Goal: Task Accomplishment & Management: Manage account settings

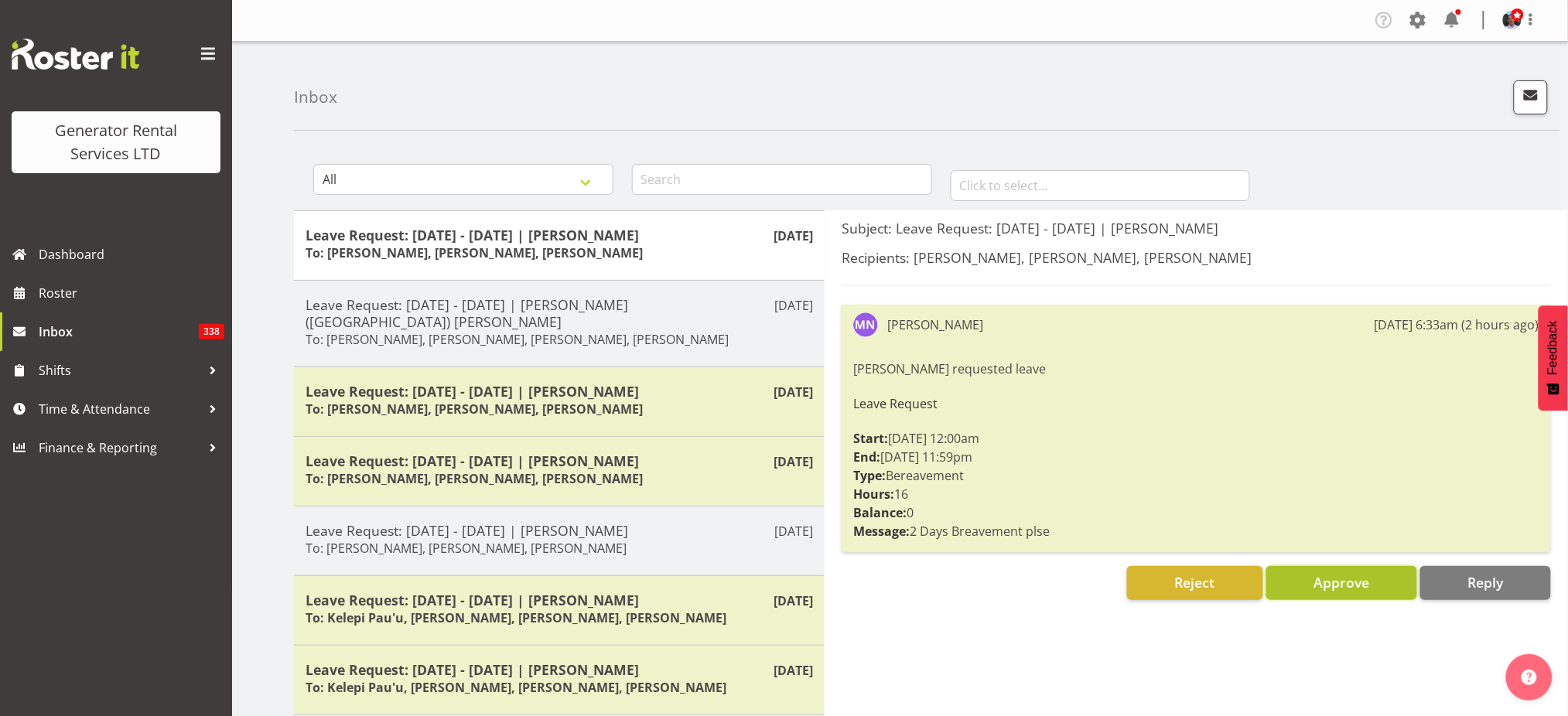
click at [1332, 583] on span "Approve" at bounding box center [1341, 583] width 56 height 19
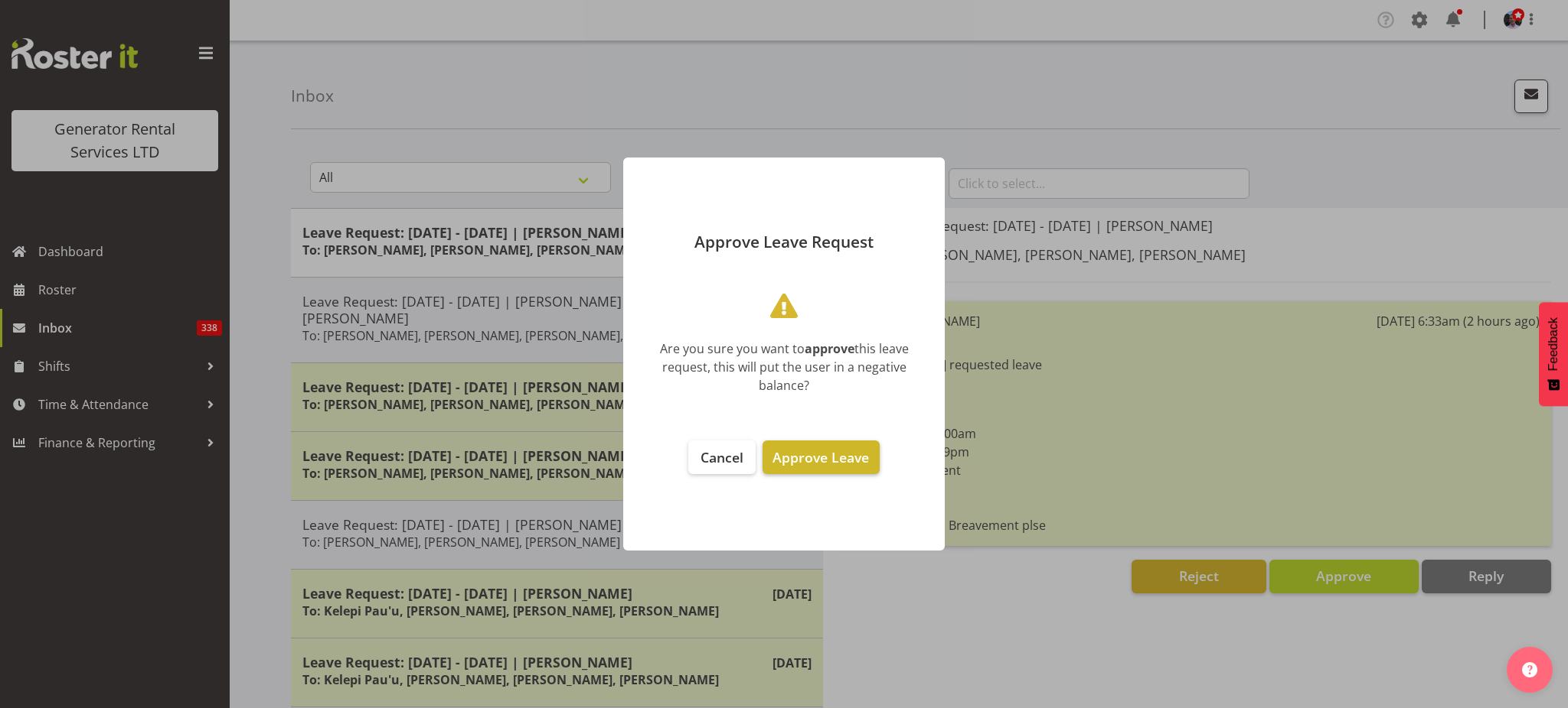
click at [825, 460] on span "Approve Leave" at bounding box center [821, 457] width 97 height 19
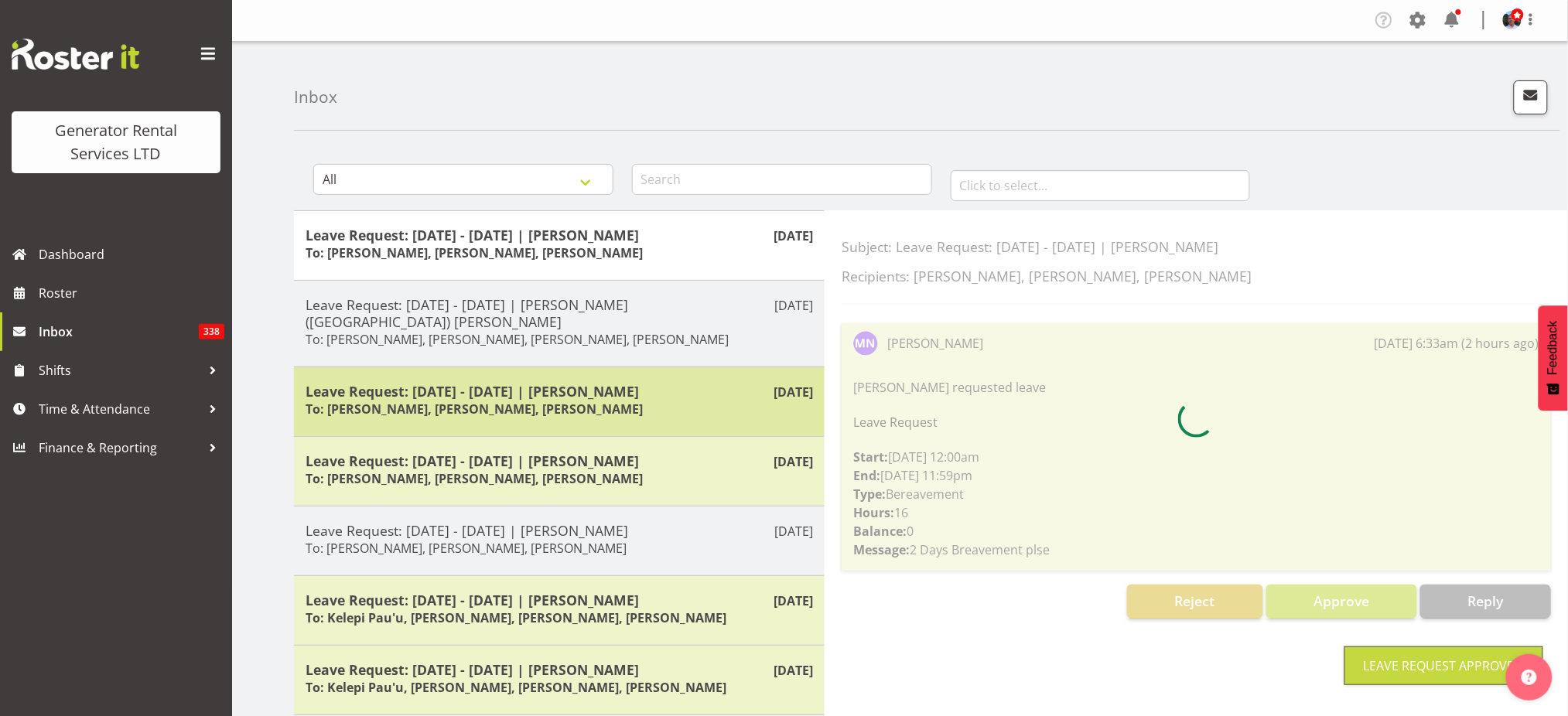
click at [611, 392] on div "Leave Request: [DATE] - [DATE] | [PERSON_NAME] To: [PERSON_NAME], [PERSON_NAME]…" at bounding box center [559, 402] width 507 height 38
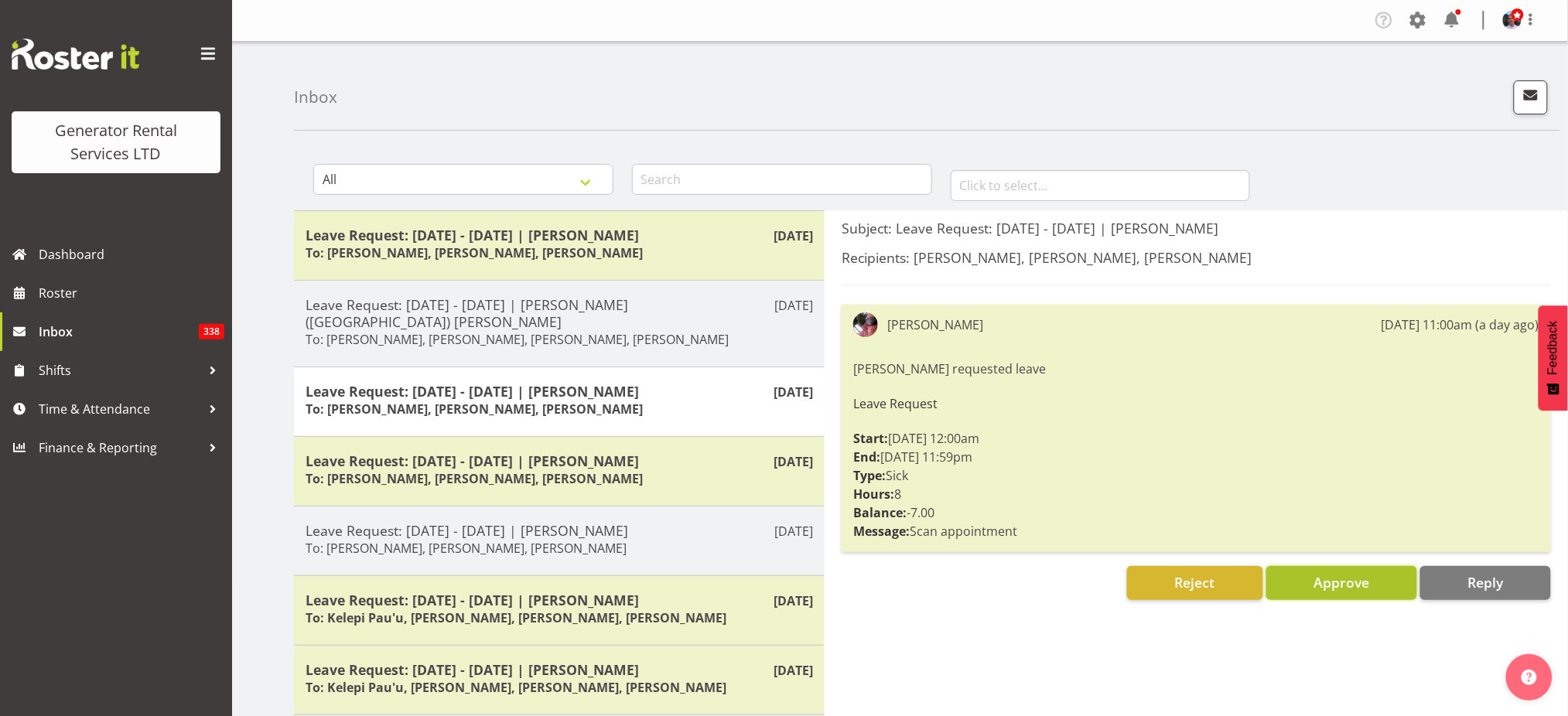
click at [1347, 587] on span "Approve" at bounding box center [1341, 583] width 56 height 19
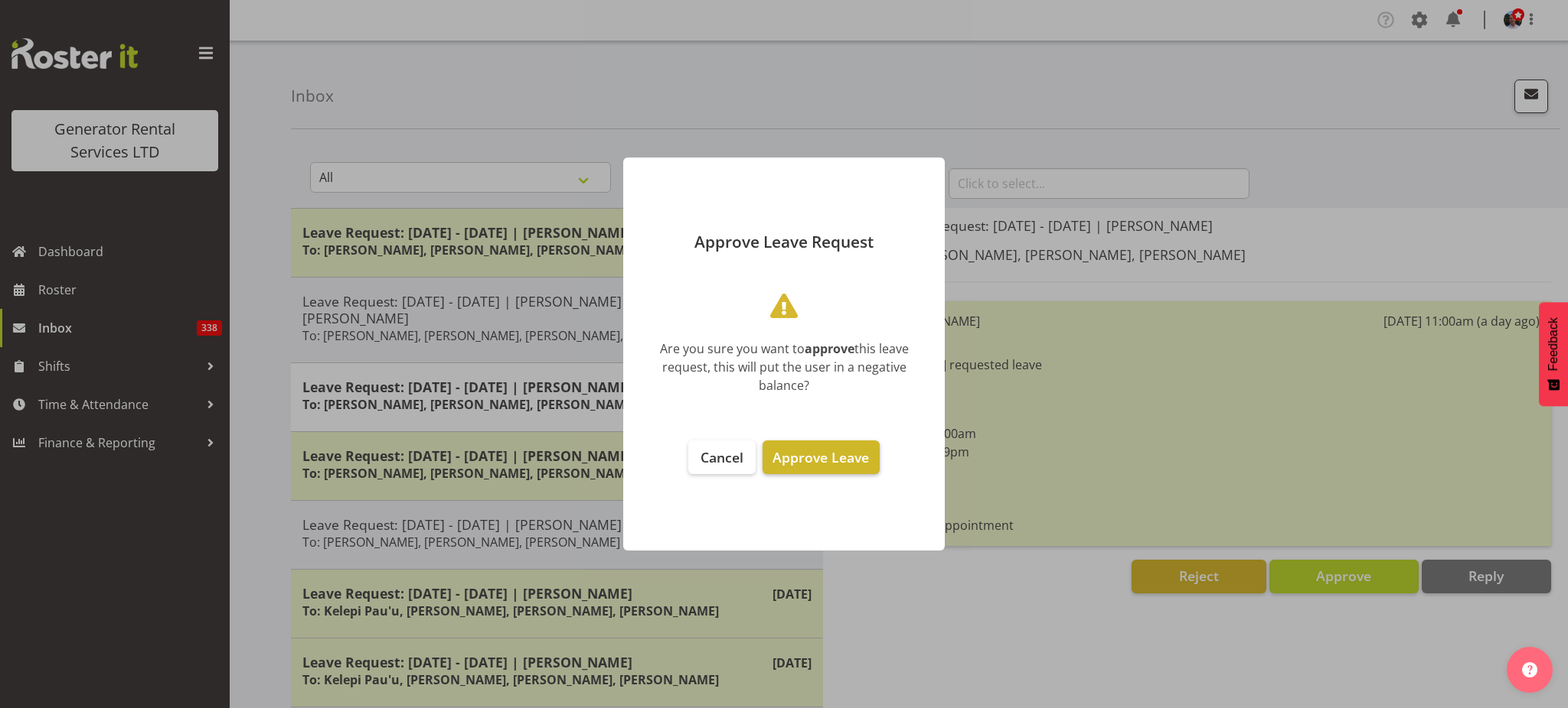
click at [807, 461] on span "Approve Leave" at bounding box center [821, 457] width 97 height 19
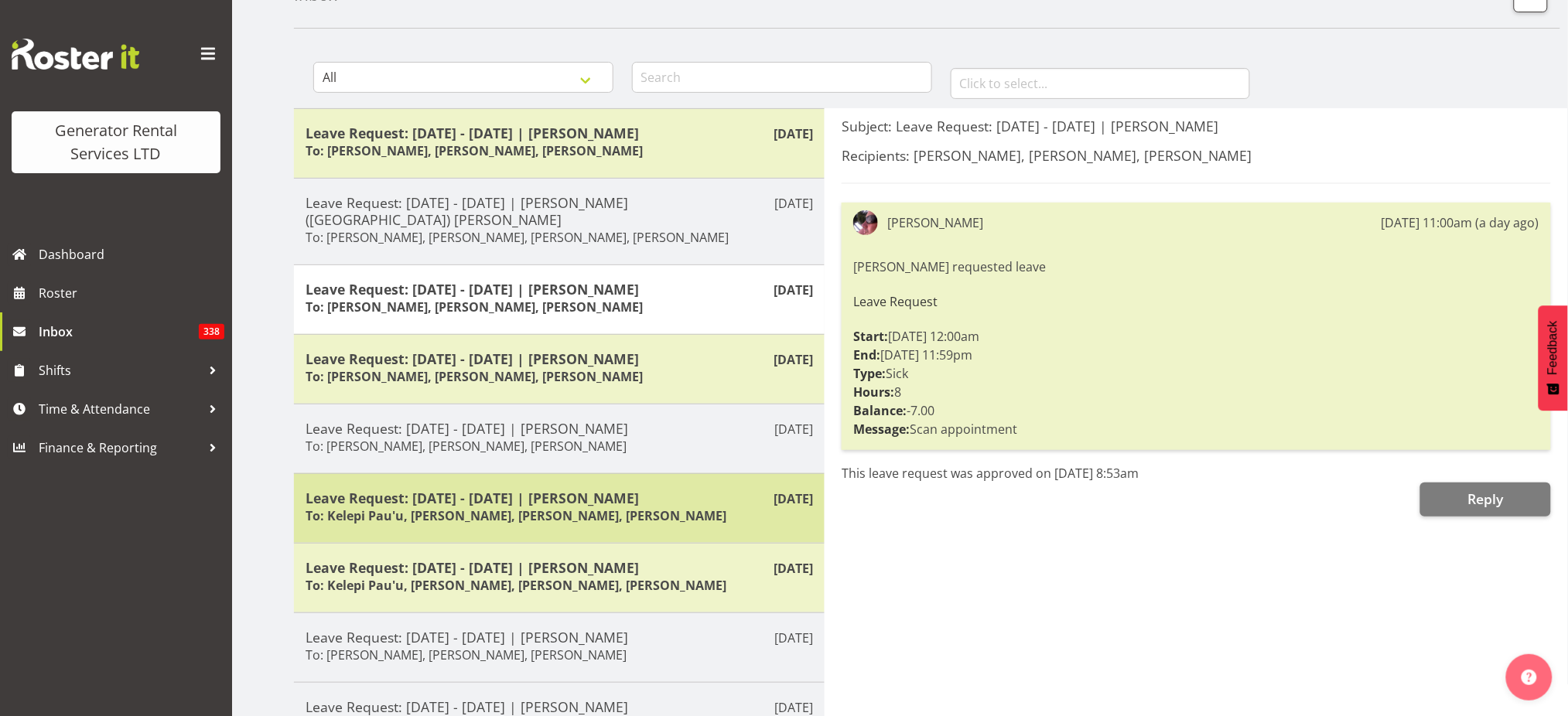
scroll to position [206, 0]
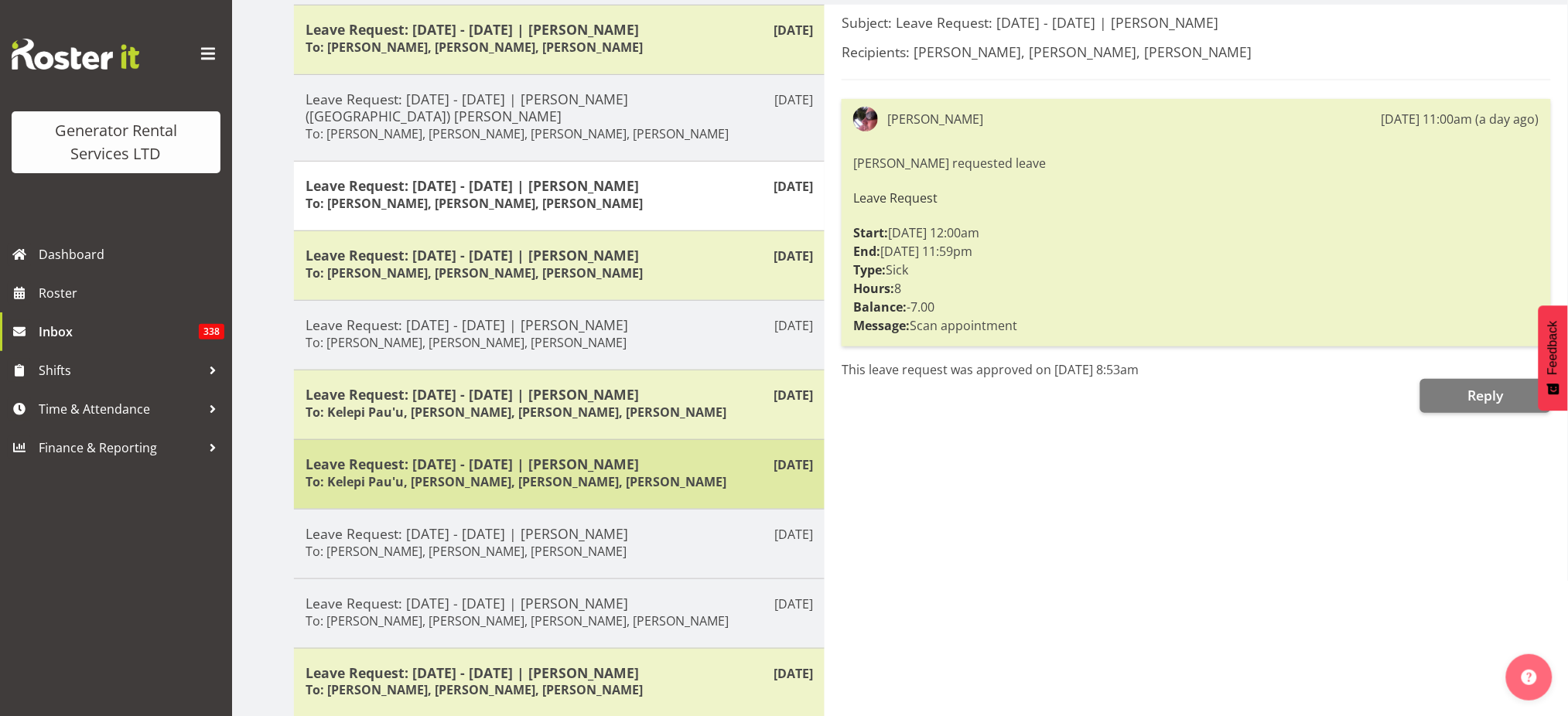
click at [598, 456] on h5 "Leave Request: [DATE] - [DATE] | [PERSON_NAME]" at bounding box center [559, 464] width 507 height 17
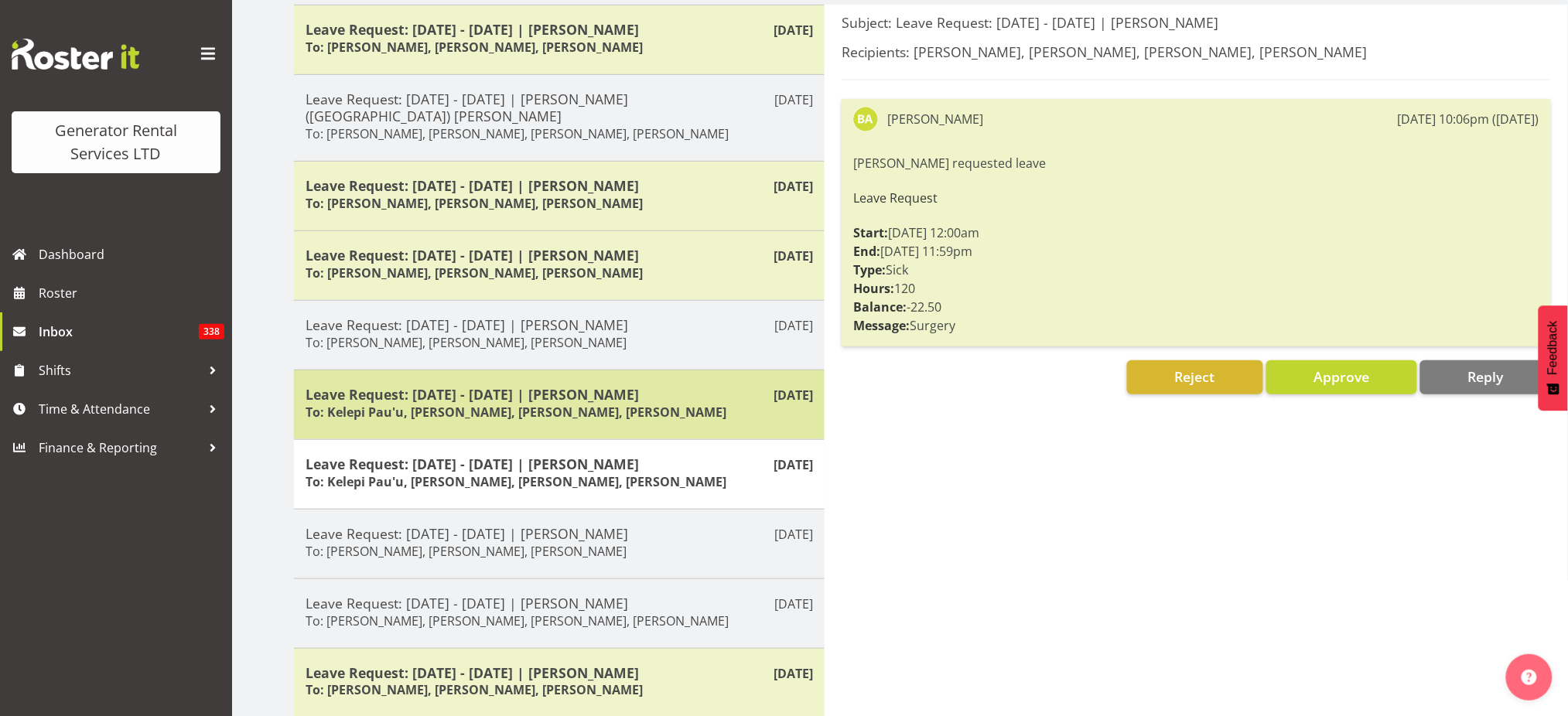
click at [611, 386] on h5 "Leave Request: [DATE] - [DATE] | [PERSON_NAME]" at bounding box center [559, 395] width 507 height 17
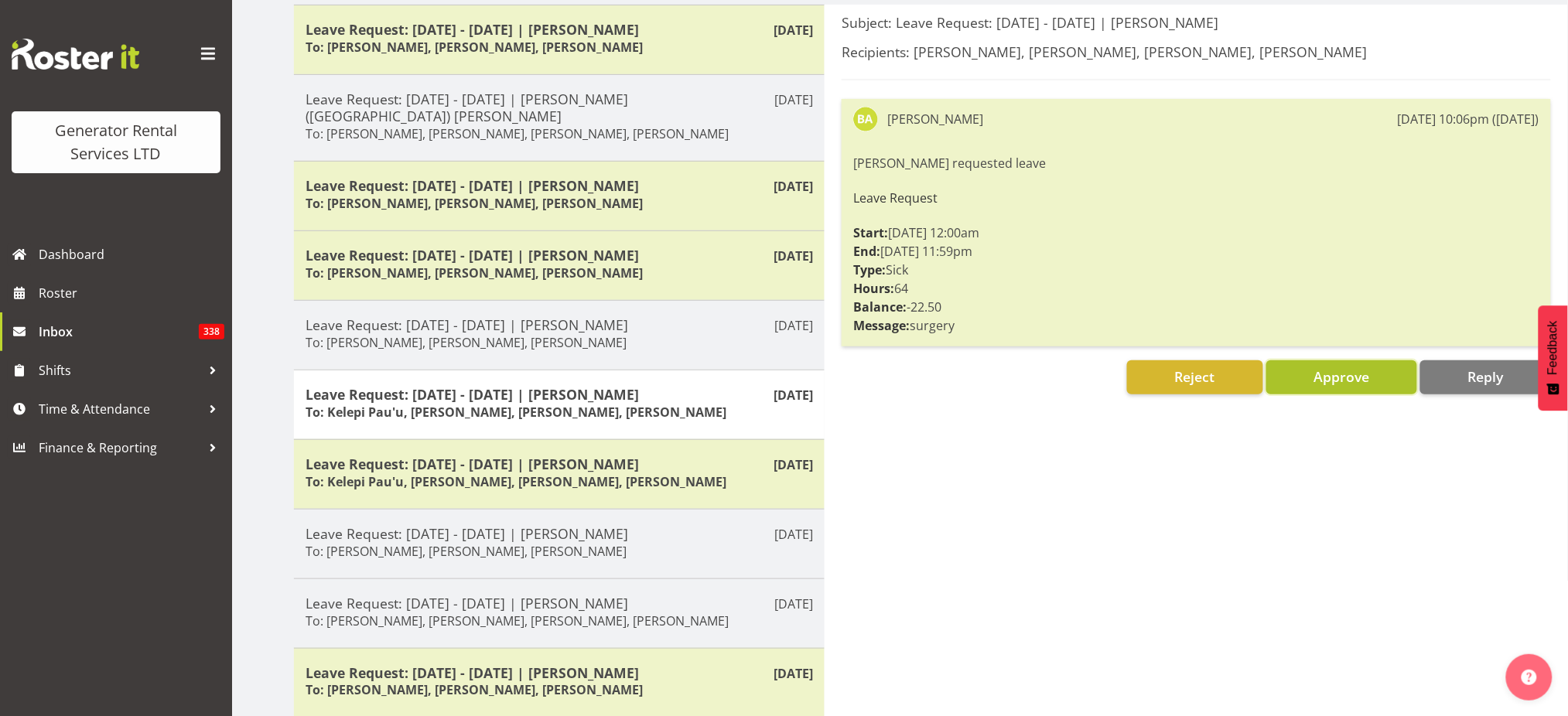
click at [1362, 377] on span "Approve" at bounding box center [1341, 377] width 56 height 19
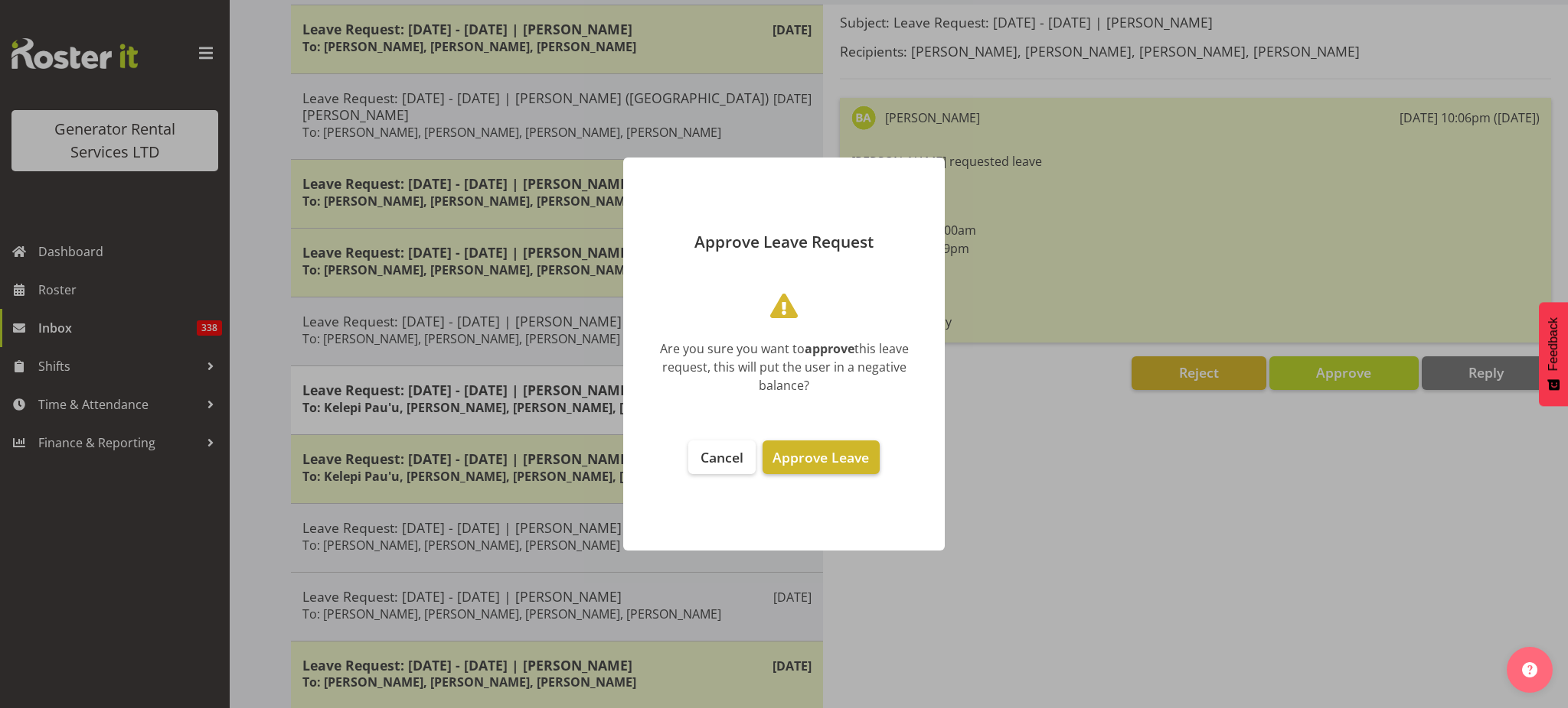
click at [823, 452] on span "Approve Leave" at bounding box center [821, 457] width 97 height 19
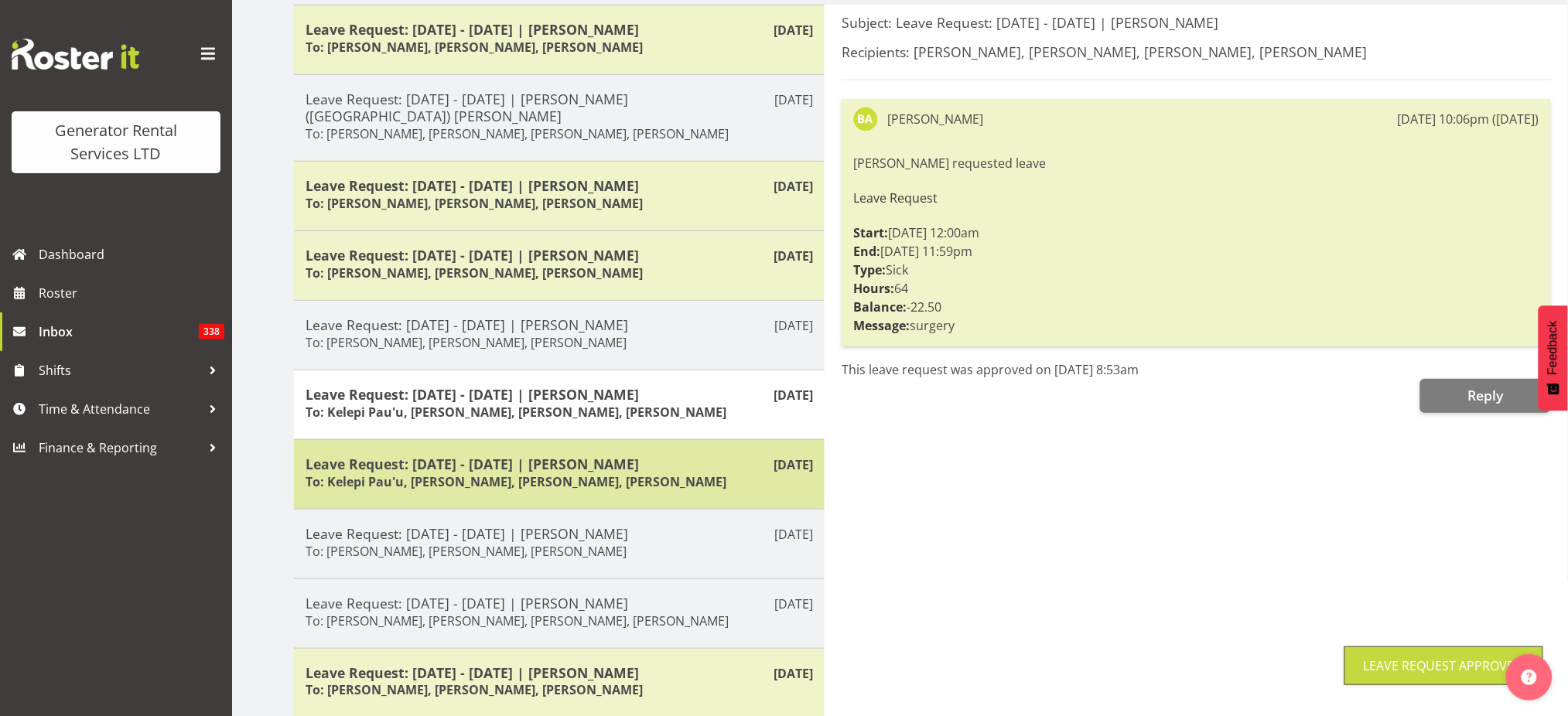
click at [592, 474] on h6 "To: Kelepi Pau'u, [PERSON_NAME], [PERSON_NAME], [PERSON_NAME]" at bounding box center [515, 482] width 421 height 16
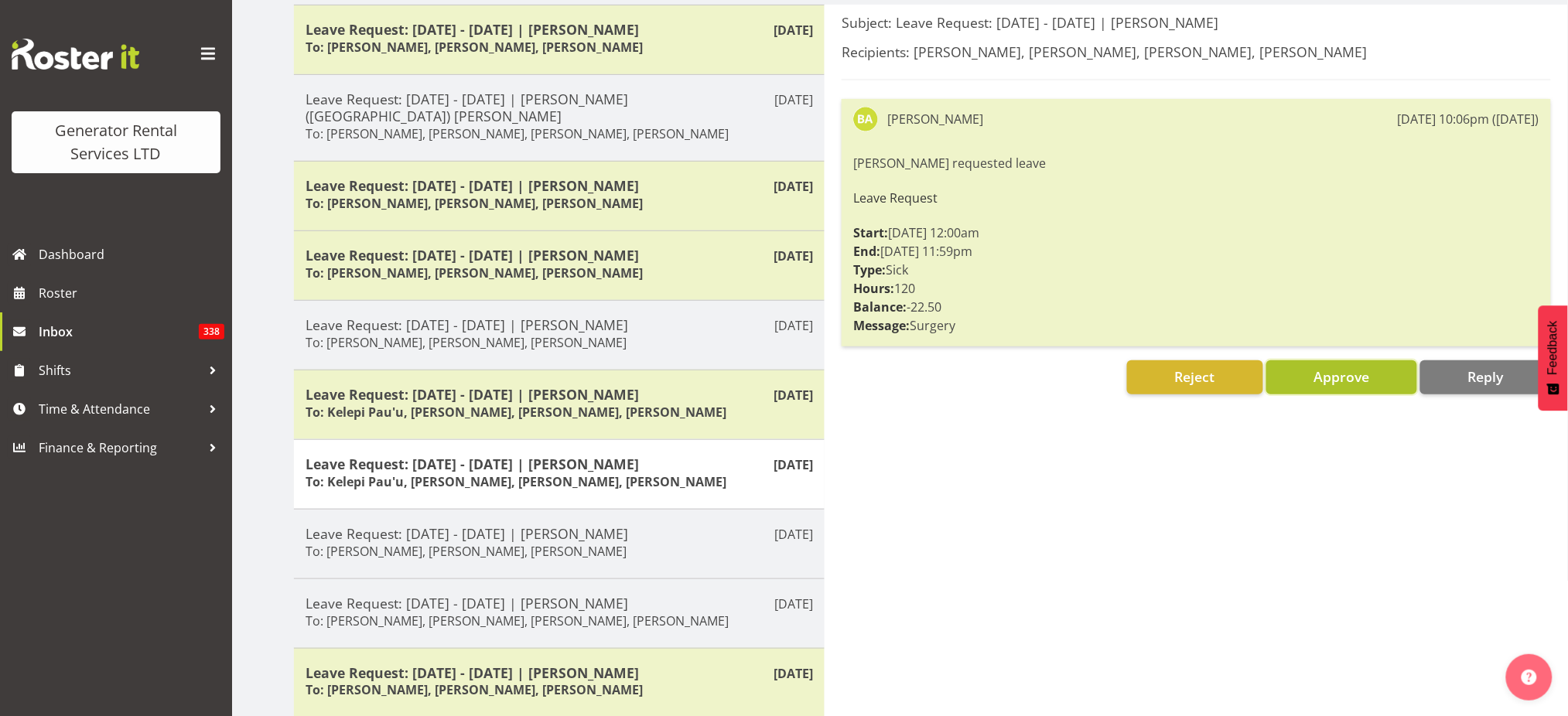
click at [1326, 375] on span "Approve" at bounding box center [1341, 377] width 56 height 19
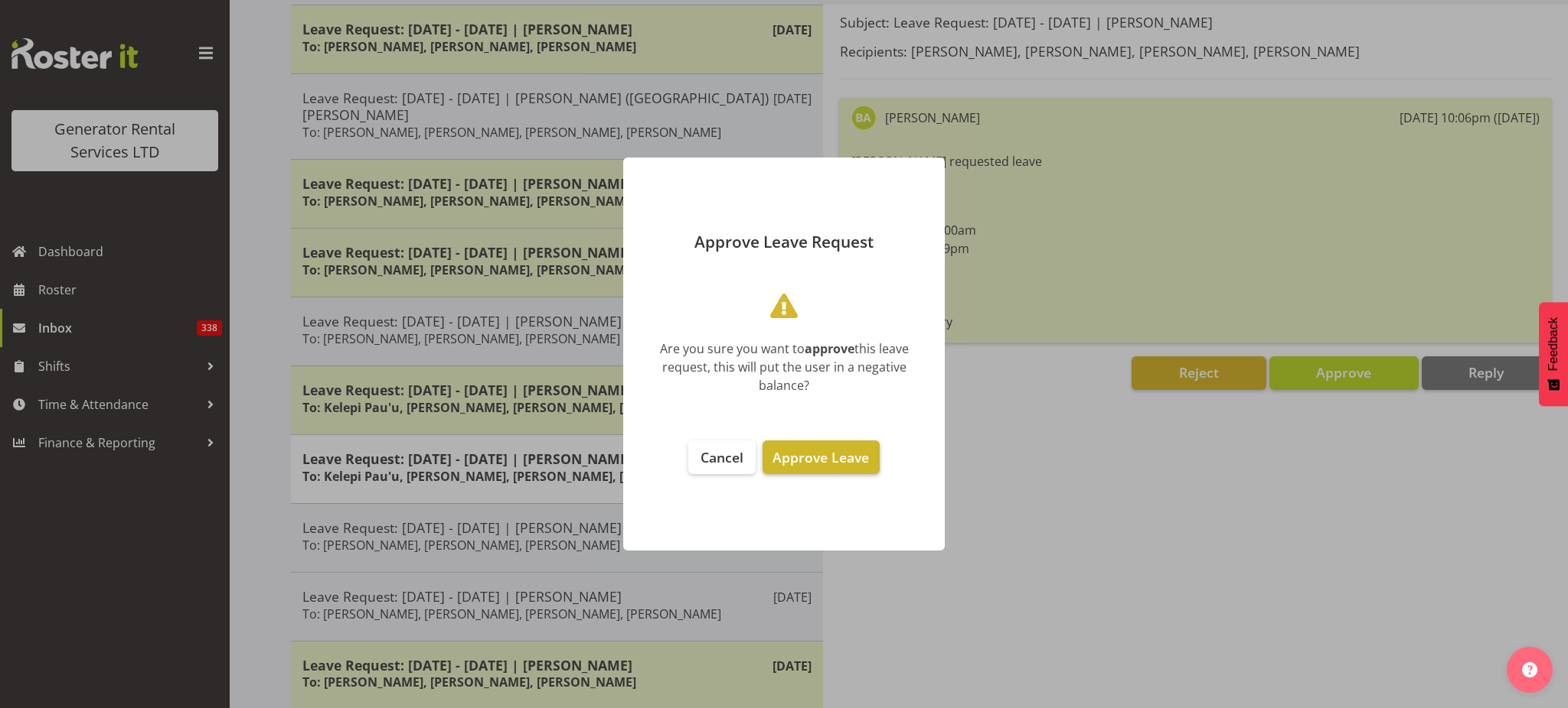
click at [846, 454] on span "Approve Leave" at bounding box center [821, 457] width 97 height 19
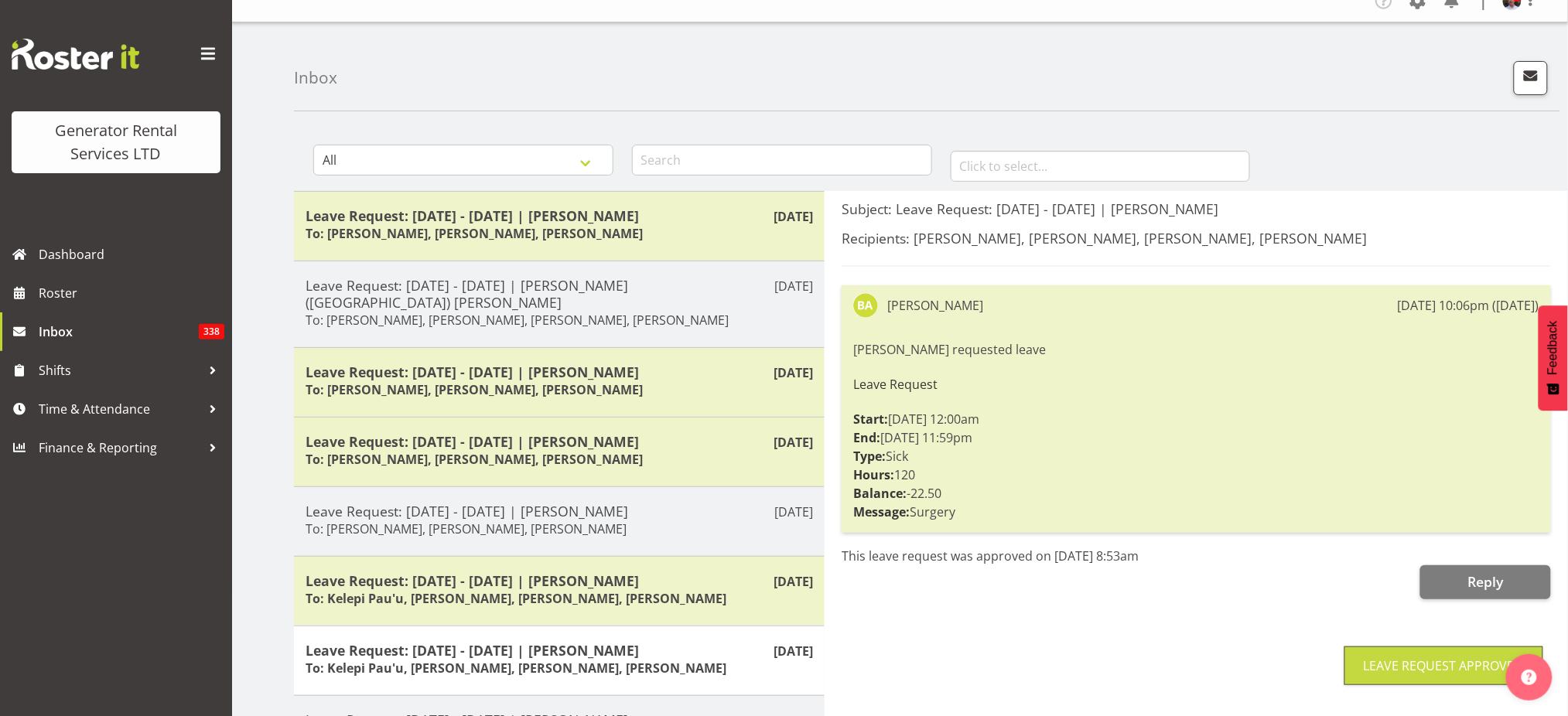
scroll to position [0, 0]
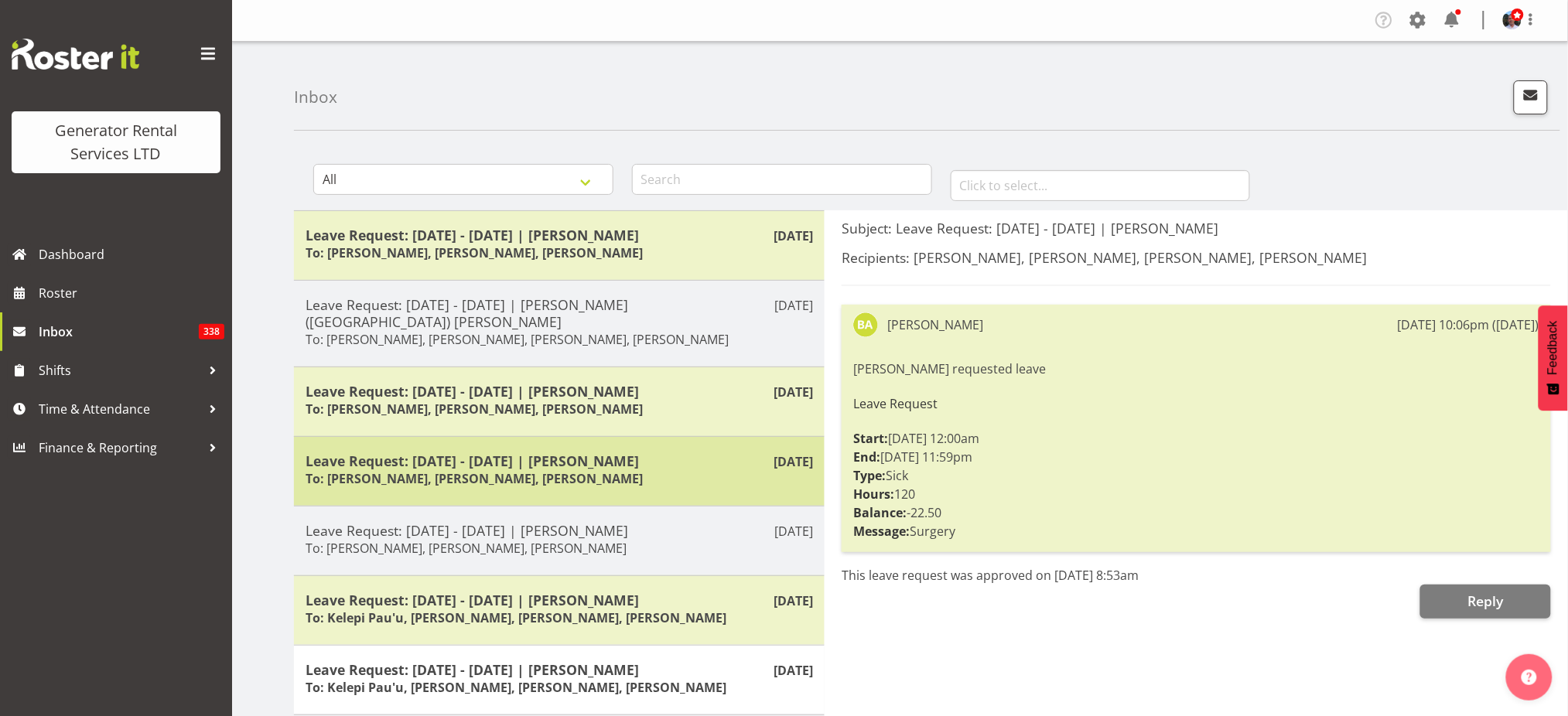
click at [595, 452] on h5 "Leave Request: [DATE] - [DATE] | [PERSON_NAME]" at bounding box center [559, 461] width 507 height 17
